Goal: Navigation & Orientation: Go to known website

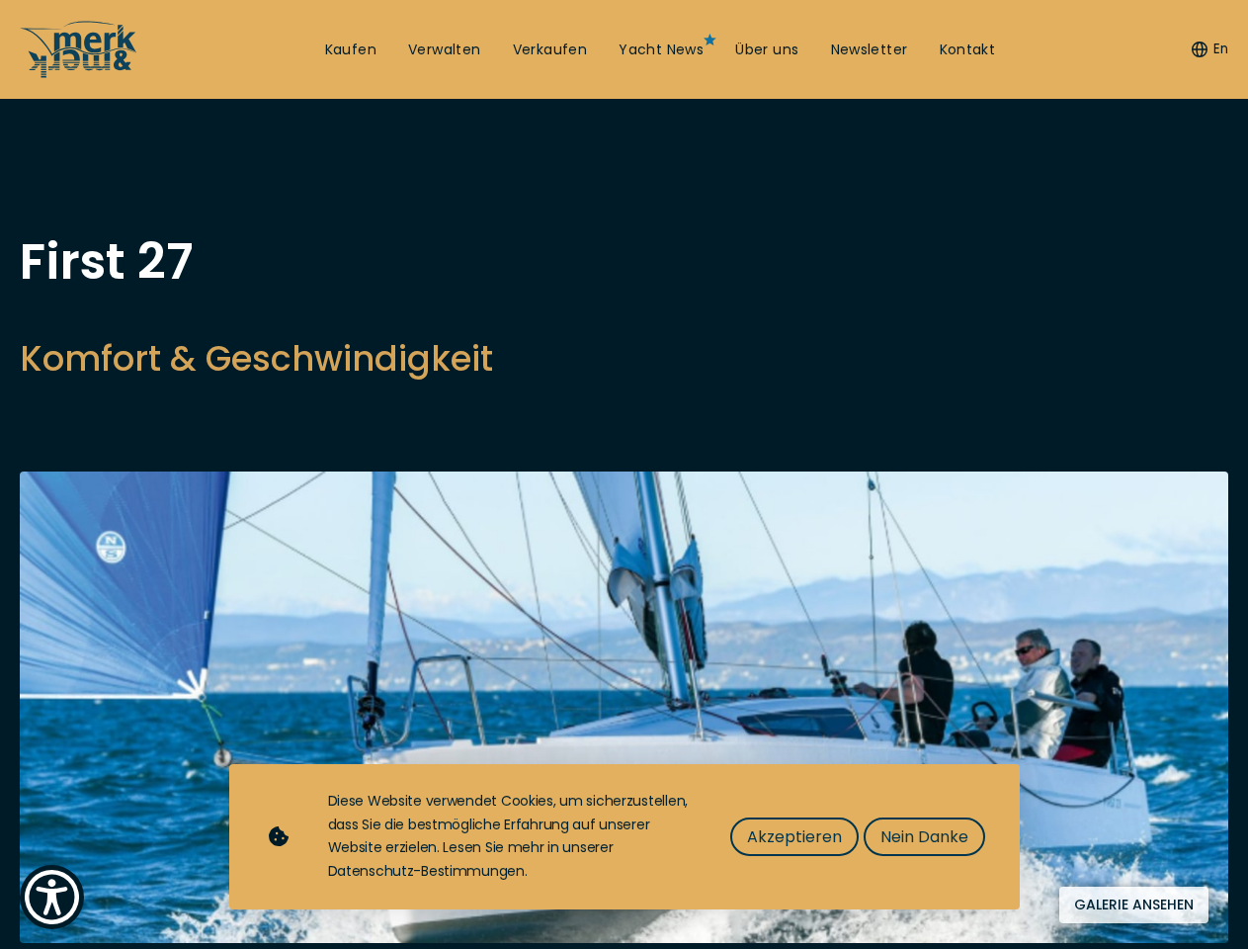
click at [51, 897] on img "Show Accessibility Preferences" at bounding box center [52, 897] width 54 height 54
click at [1207, 49] on button "En" at bounding box center [1210, 50] width 37 height 20
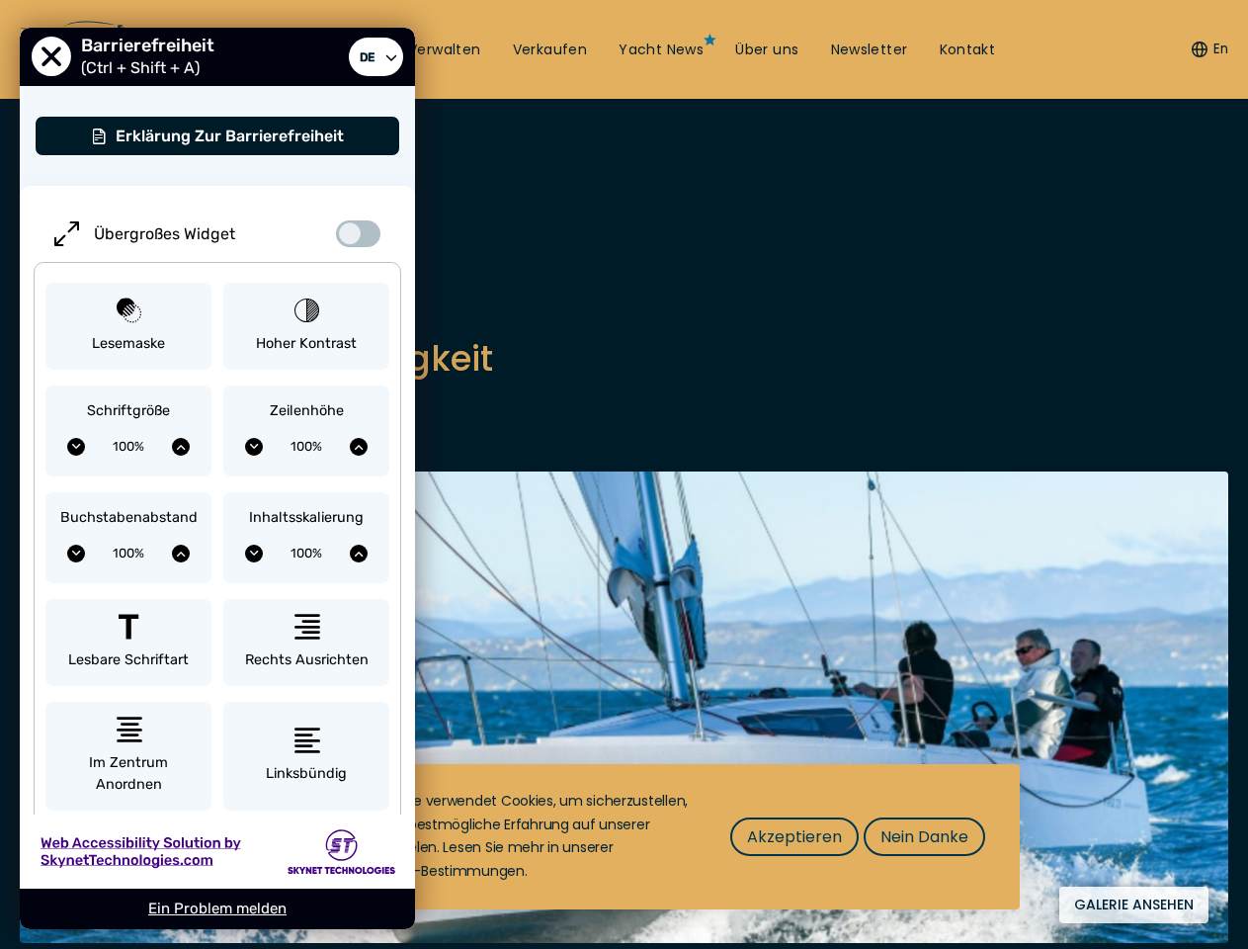
click at [256, 358] on button "Hoher Kontrast" at bounding box center [306, 327] width 166 height 88
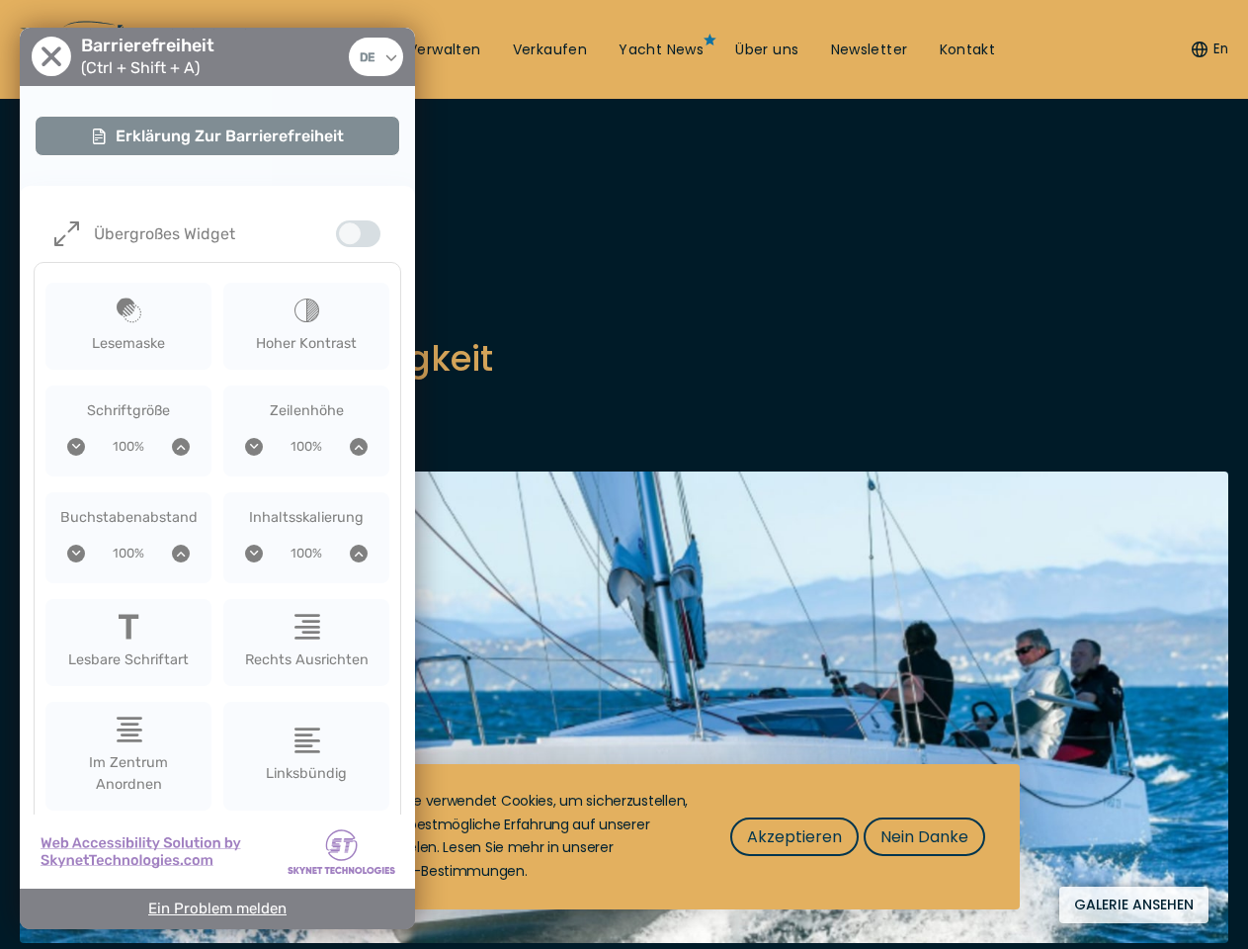
click at [624, 707] on img at bounding box center [624, 706] width 1209 height 471
